Goal: Task Accomplishment & Management: Manage account settings

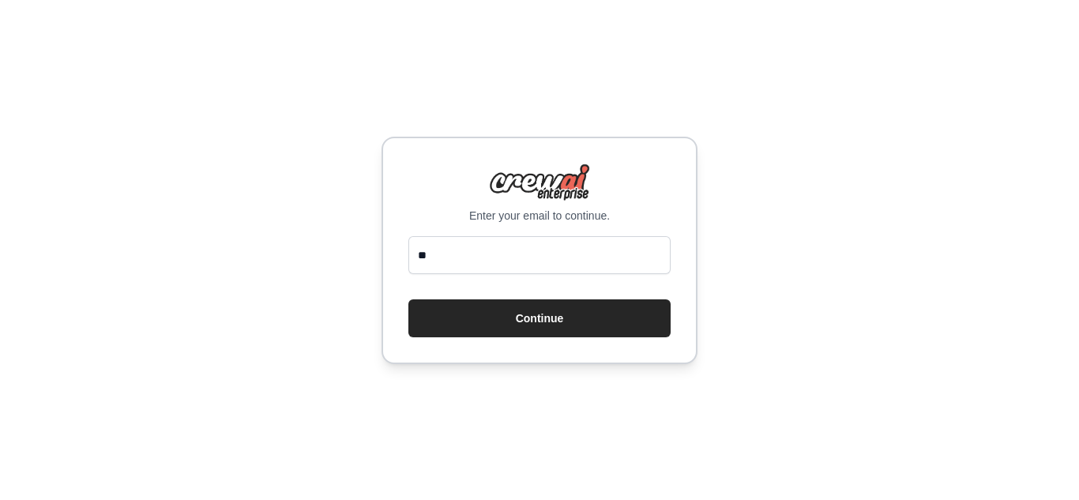
type input "*"
type input "**********"
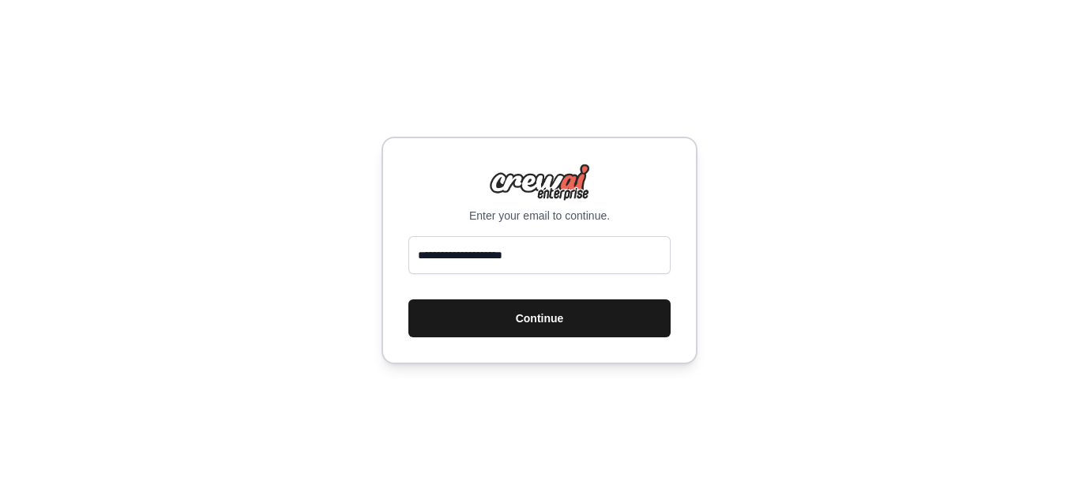
click at [584, 323] on button "Continue" at bounding box center [539, 318] width 262 height 38
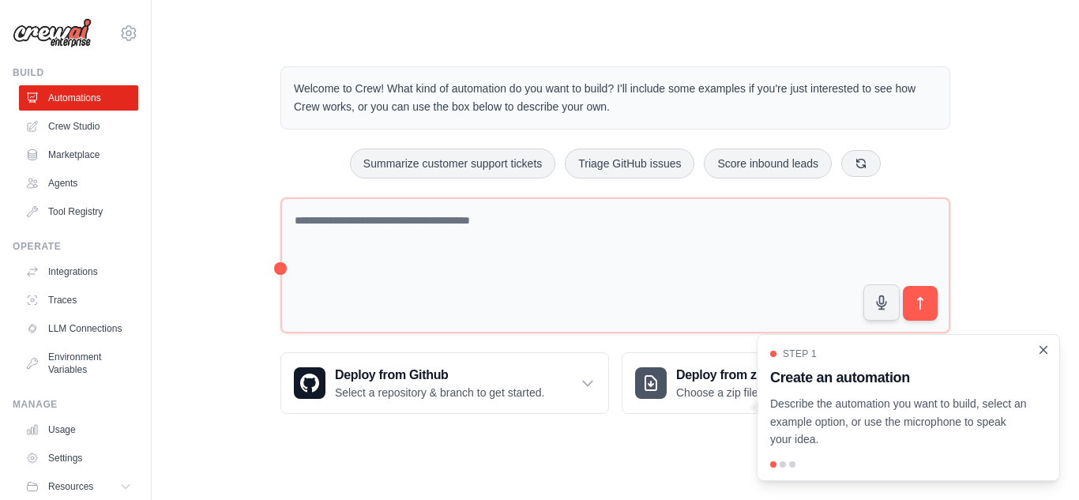
click at [1041, 351] on icon "Close walkthrough" at bounding box center [1043, 350] width 14 height 14
